Goal: Task Accomplishment & Management: Use online tool/utility

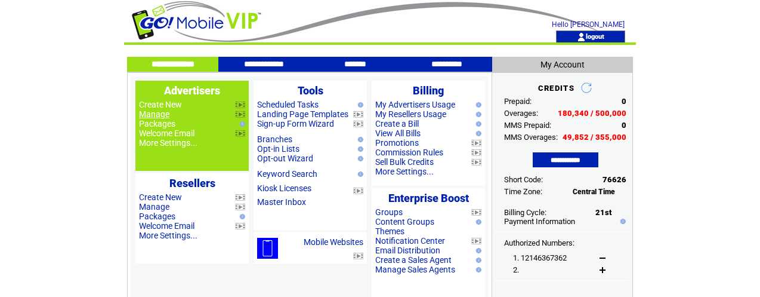
click at [158, 114] on link "Manage" at bounding box center [154, 114] width 30 height 10
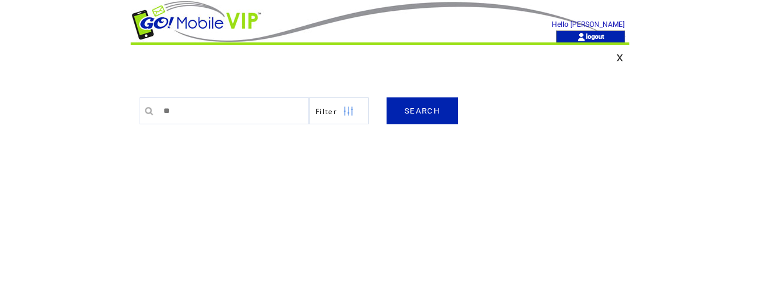
type input "*"
type input "*********"
click at [440, 110] on link "SEARCH" at bounding box center [423, 110] width 72 height 27
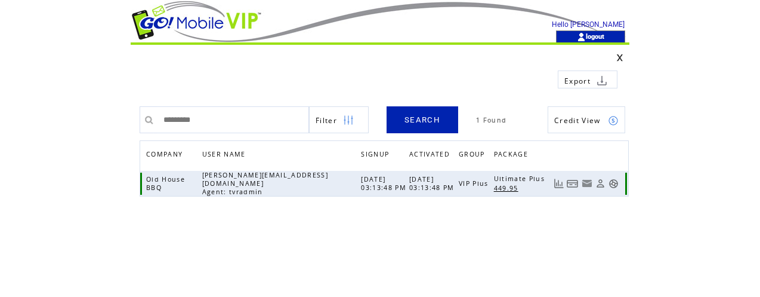
click at [614, 183] on link at bounding box center [614, 183] width 10 height 10
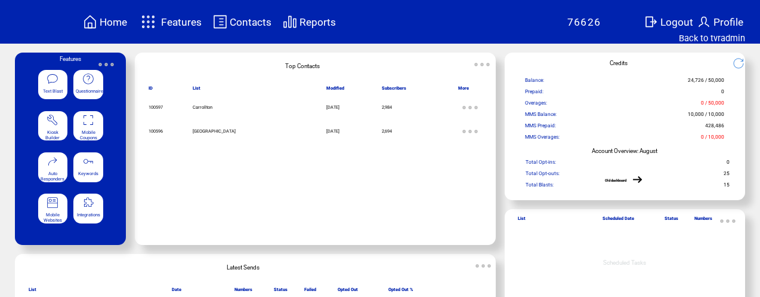
click at [95, 131] on span "Mobile Coupons" at bounding box center [88, 134] width 17 height 11
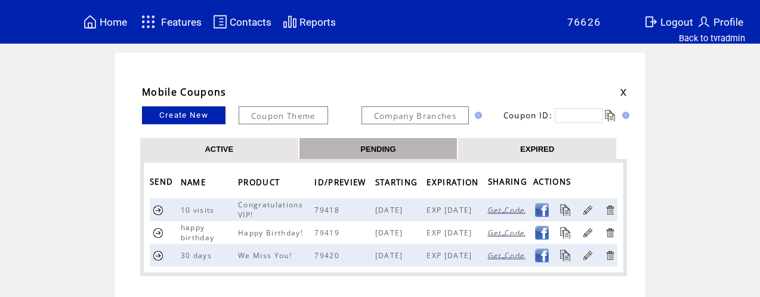
click at [546, 149] on link "EXPIRED" at bounding box center [537, 148] width 34 height 10
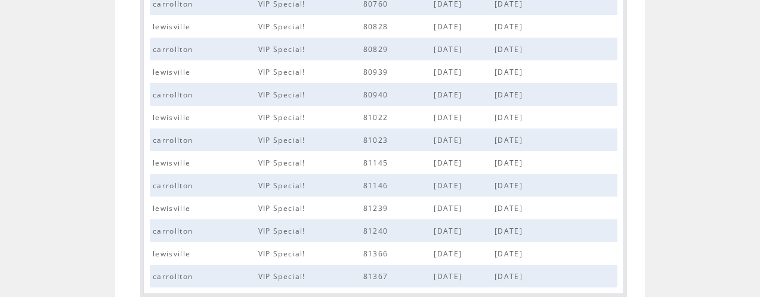
scroll to position [544, 0]
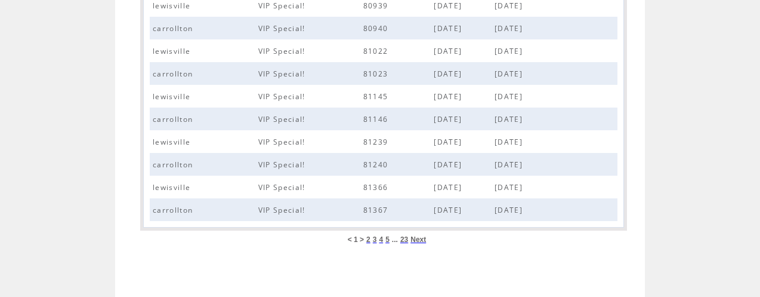
click at [404, 239] on span "23" at bounding box center [404, 239] width 8 height 8
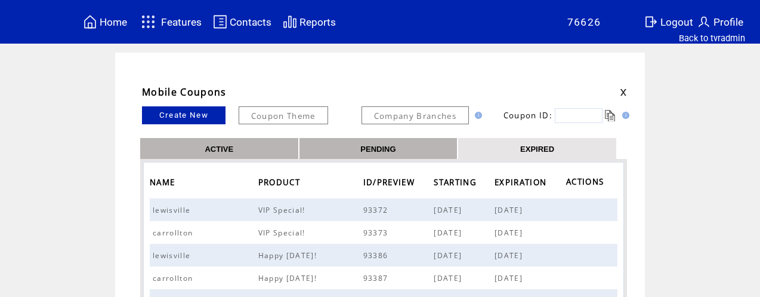
click at [588, 113] on input "text" at bounding box center [579, 115] width 48 height 15
type input "*****"
click at [614, 113] on link at bounding box center [610, 115] width 11 height 11
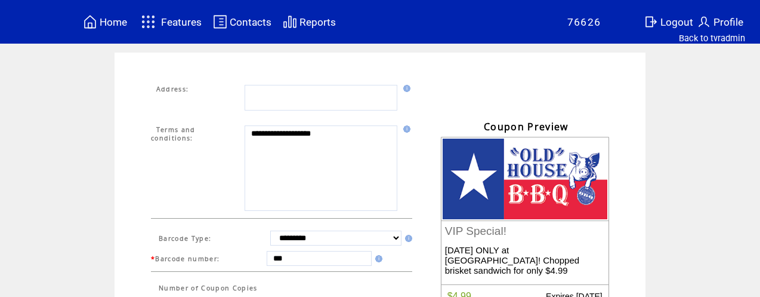
scroll to position [403, 0]
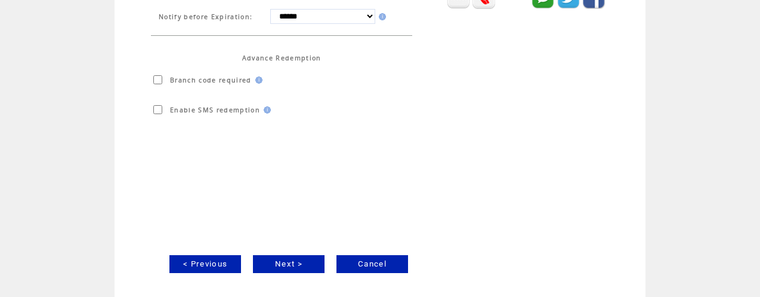
click at [302, 260] on link "Next >" at bounding box center [289, 264] width 72 height 18
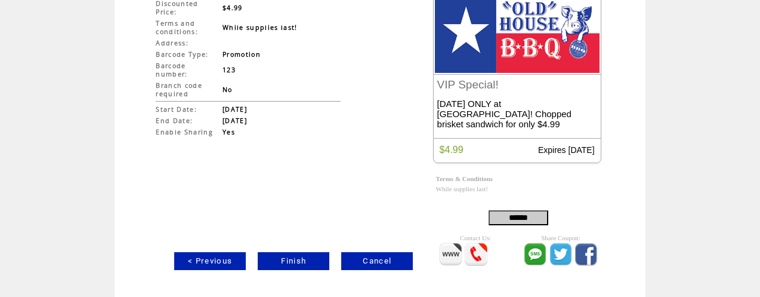
click at [302, 260] on link "Finish" at bounding box center [294, 261] width 72 height 18
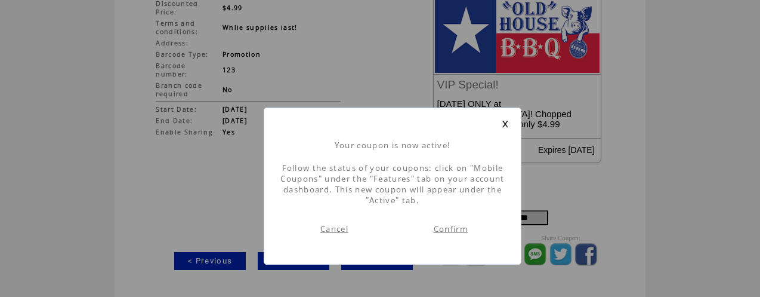
scroll to position [1, 0]
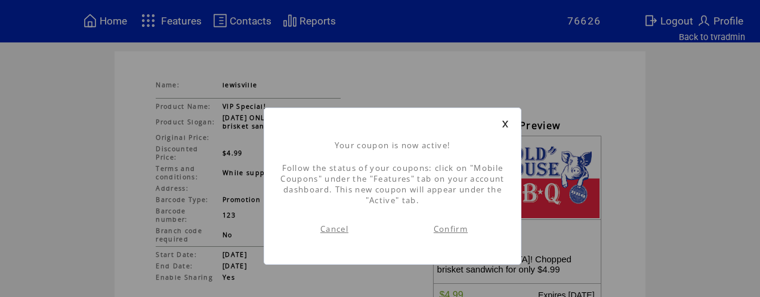
click at [456, 227] on link "Confirm" at bounding box center [451, 228] width 34 height 11
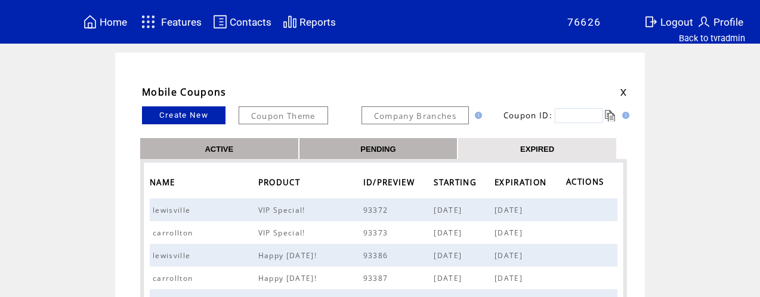
click at [577, 113] on input "text" at bounding box center [579, 115] width 48 height 15
type input "*****"
click at [612, 115] on link at bounding box center [610, 115] width 11 height 11
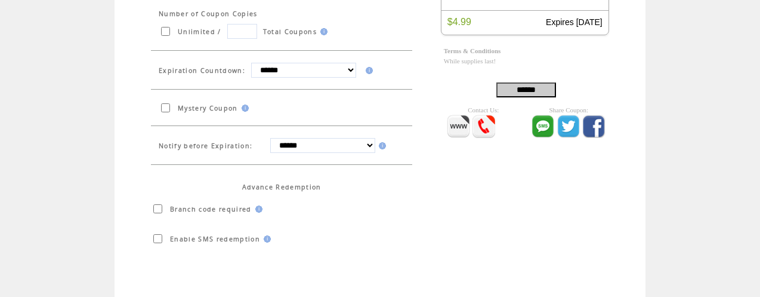
scroll to position [403, 0]
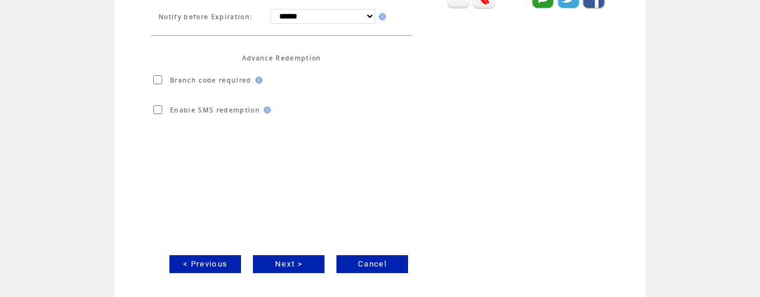
click at [292, 260] on link "Next >" at bounding box center [289, 264] width 72 height 18
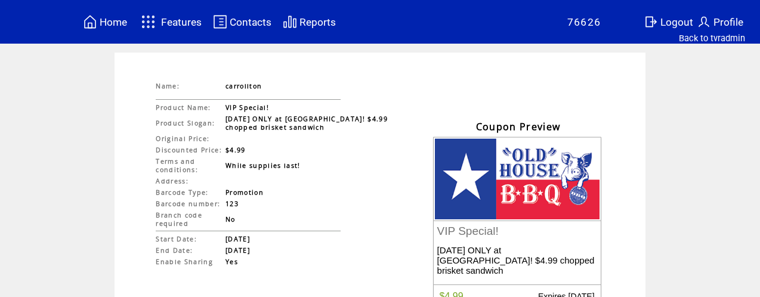
scroll to position [149, 0]
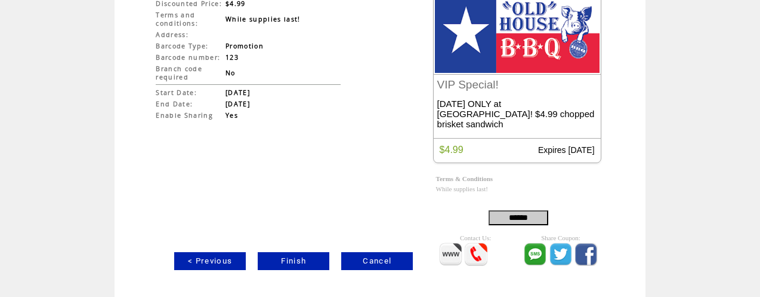
click at [215, 260] on link "< Previous" at bounding box center [210, 261] width 72 height 18
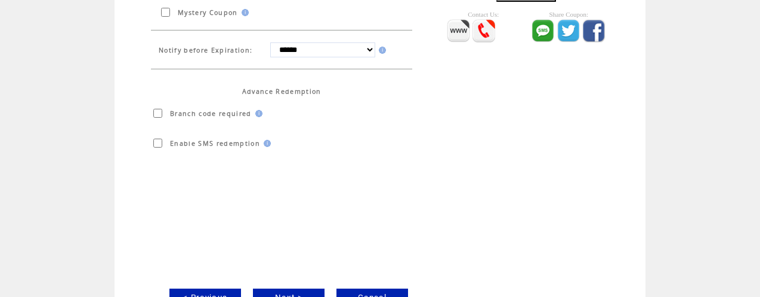
scroll to position [403, 0]
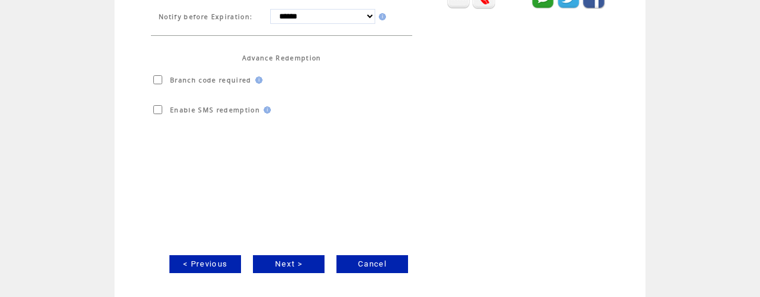
click at [219, 261] on link "< Previous" at bounding box center [205, 264] width 72 height 18
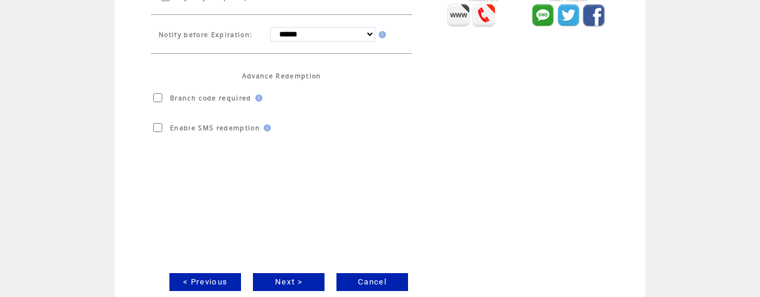
scroll to position [403, 0]
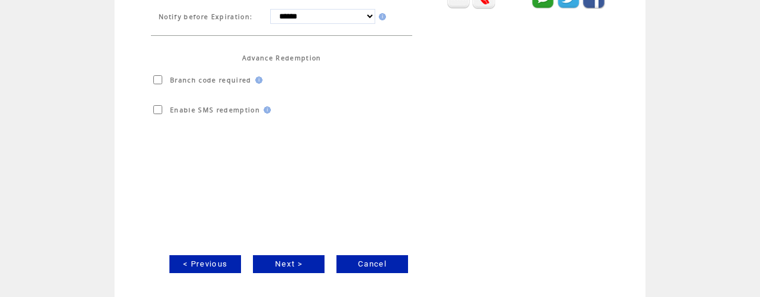
click at [292, 263] on link "Next >" at bounding box center [289, 264] width 72 height 18
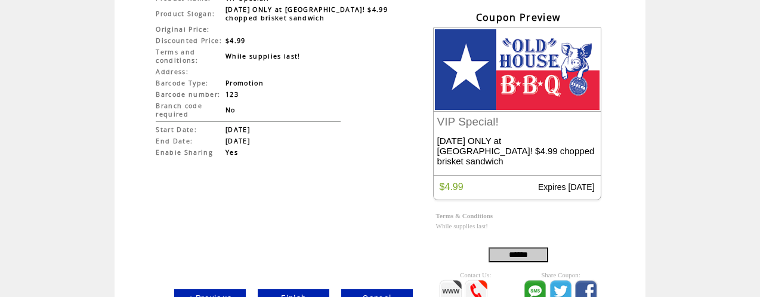
scroll to position [149, 0]
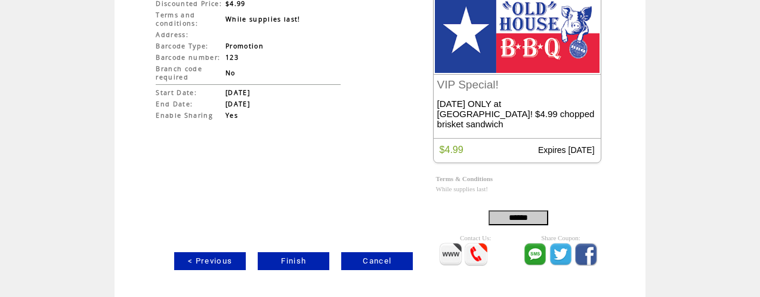
click at [296, 260] on link "Finish" at bounding box center [294, 261] width 72 height 18
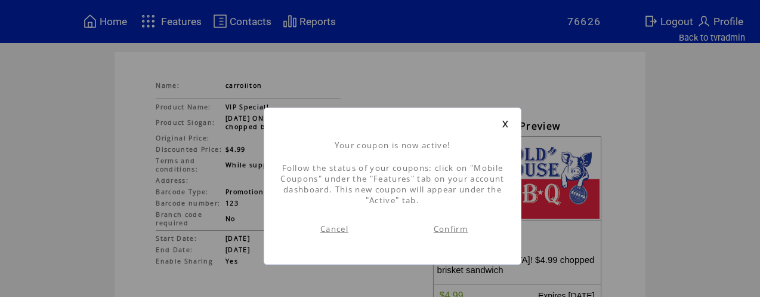
click at [456, 229] on link "Confirm" at bounding box center [451, 228] width 34 height 11
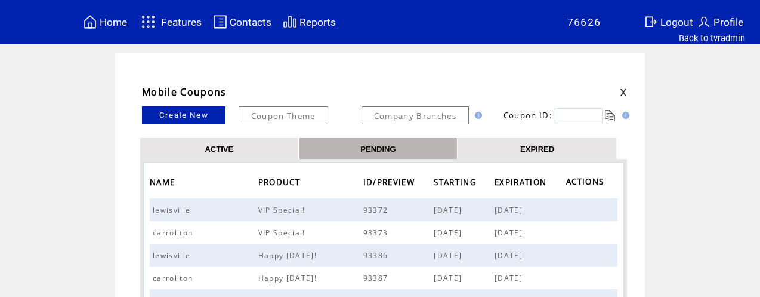
click at [221, 147] on link "ACTIVE" at bounding box center [219, 148] width 29 height 10
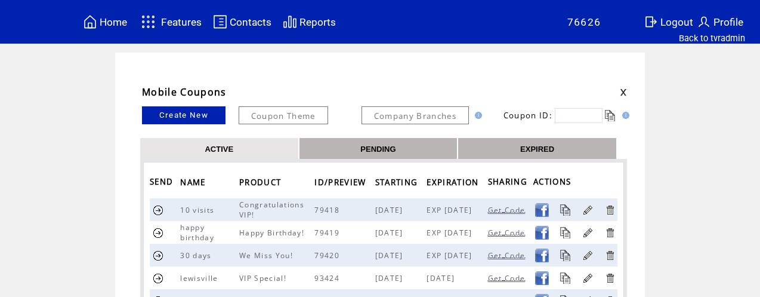
scroll to position [122, 0]
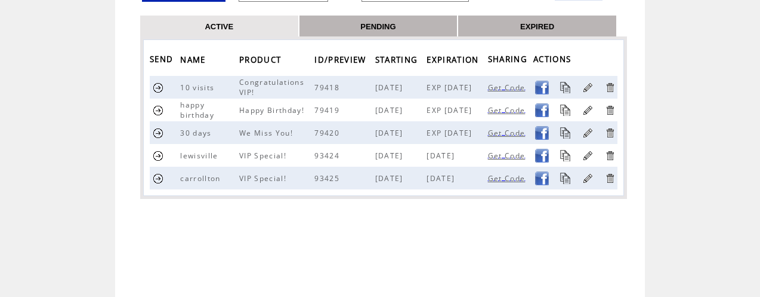
click at [158, 176] on link at bounding box center [158, 177] width 11 height 11
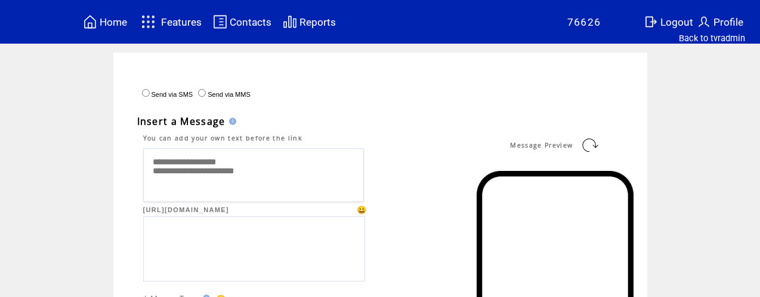
drag, startPoint x: 249, startPoint y: 166, endPoint x: 167, endPoint y: 164, distance: 81.8
click at [153, 159] on textarea "**********" at bounding box center [253, 175] width 221 height 54
paste textarea "**********"
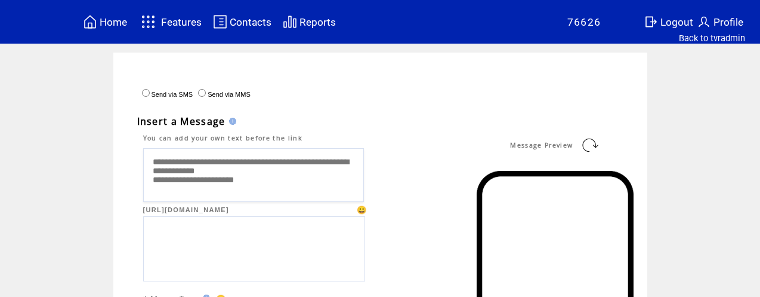
type textarea "**********"
click at [592, 141] on link at bounding box center [589, 144] width 19 height 19
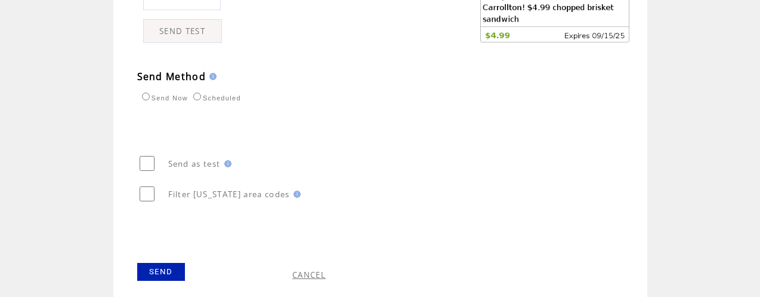
scroll to position [697, 0]
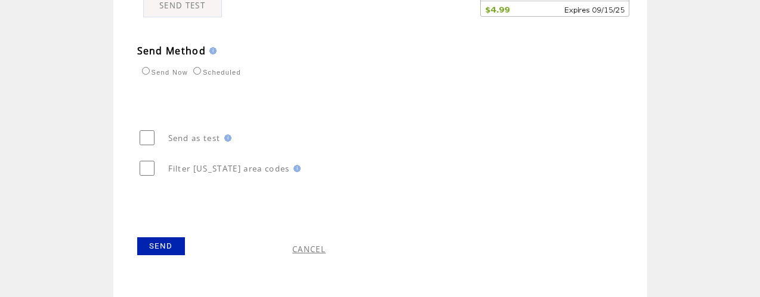
click at [153, 248] on link "SEND" at bounding box center [161, 246] width 48 height 18
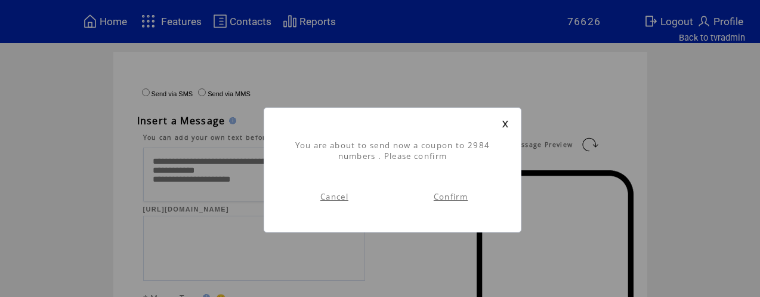
scroll to position [1, 0]
click at [456, 195] on link "Confirm" at bounding box center [451, 196] width 34 height 11
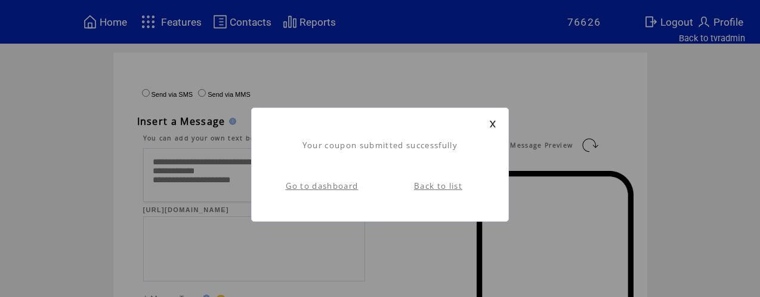
scroll to position [1, 0]
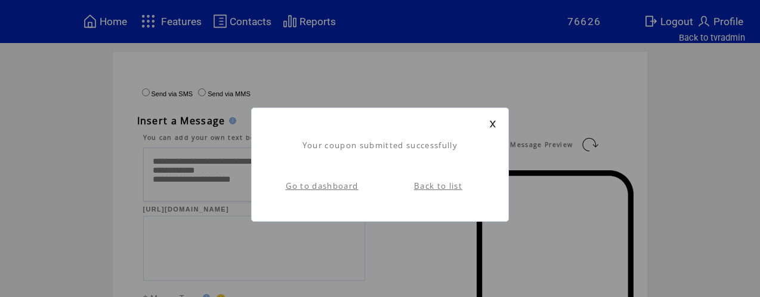
click at [443, 184] on link "Back to list" at bounding box center [438, 185] width 48 height 11
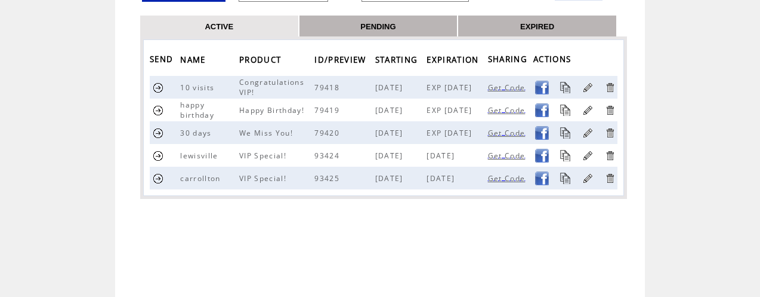
scroll to position [122, 0]
click at [157, 153] on link at bounding box center [158, 155] width 11 height 11
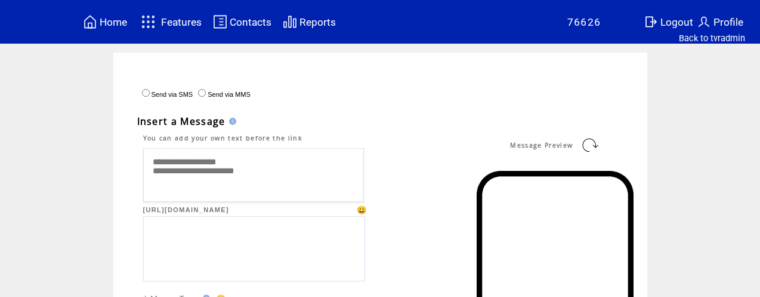
drag, startPoint x: 241, startPoint y: 164, endPoint x: 132, endPoint y: 162, distance: 109.2
paste textarea "**********"
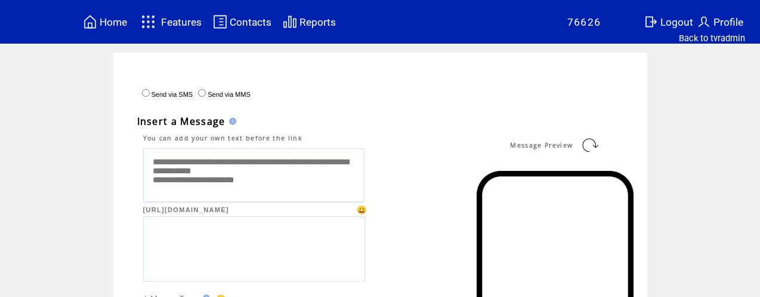
drag, startPoint x: 327, startPoint y: 163, endPoint x: 327, endPoint y: 172, distance: 8.9
click at [327, 163] on textarea "**********" at bounding box center [253, 175] width 221 height 54
type textarea "**********"
click at [594, 144] on link at bounding box center [589, 144] width 19 height 19
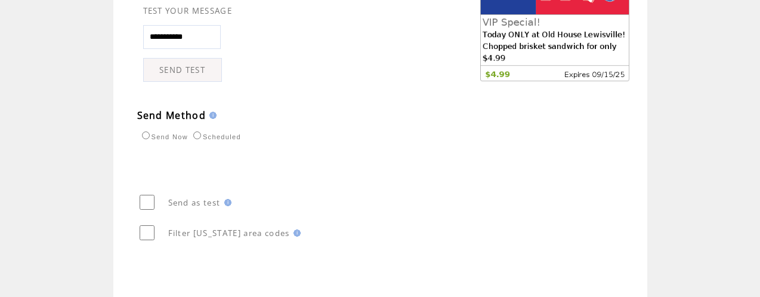
scroll to position [697, 0]
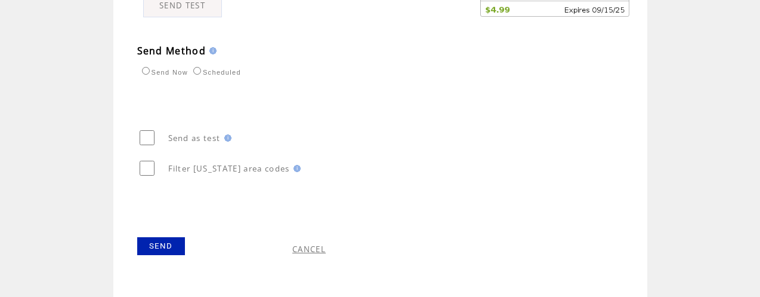
click at [167, 245] on link "SEND" at bounding box center [161, 246] width 48 height 18
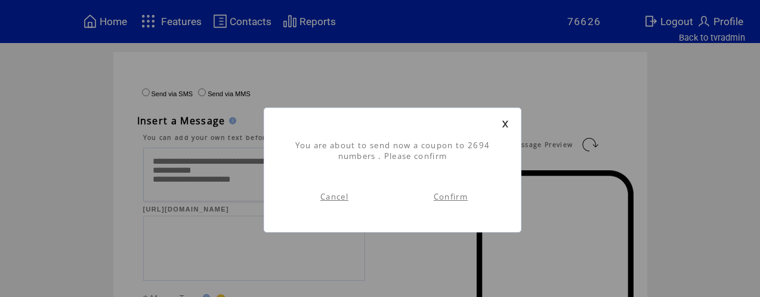
scroll to position [1, 0]
click at [456, 196] on link "Confirm" at bounding box center [451, 196] width 34 height 11
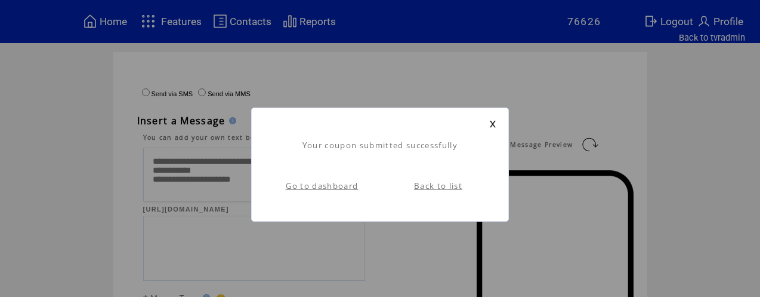
scroll to position [1, 0]
click at [323, 187] on link "Go to dashboard" at bounding box center [322, 185] width 73 height 11
